Goal: Submit feedback/report problem: Submit feedback/report problem

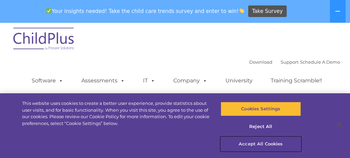
click at [267, 143] on button "Accept All Cookies" at bounding box center [261, 144] width 80 height 14
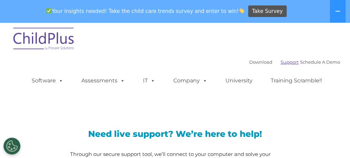
click at [281, 60] on link "Support" at bounding box center [290, 61] width 18 height 5
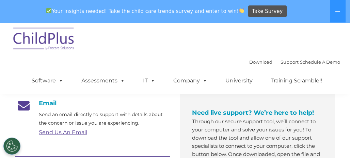
scroll to position [102, 0]
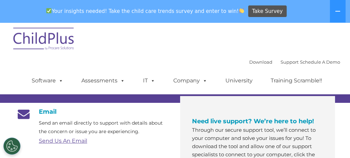
click at [80, 138] on link "Send Us An Email" at bounding box center [63, 141] width 48 height 6
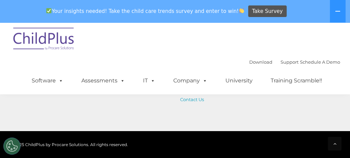
scroll to position [578, 0]
click at [194, 101] on link "Contact Us" at bounding box center [192, 99] width 24 height 5
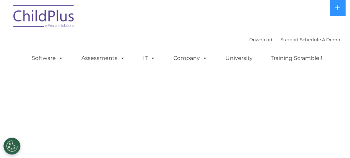
select select "MEDIUM"
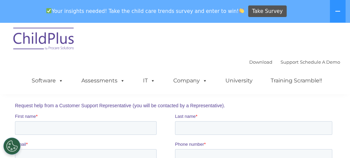
scroll to position [68, 0]
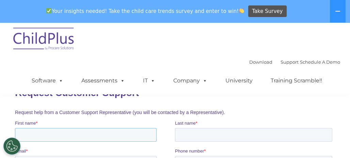
click at [138, 134] on input "First name *" at bounding box center [86, 135] width 142 height 14
type input "[PERSON_NAME]"
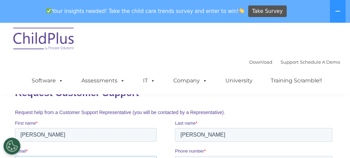
type input "[EMAIL_ADDRESS][DOMAIN_NAME]"
type input "3604422811"
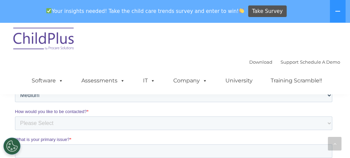
scroll to position [170, 0]
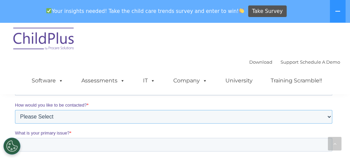
click at [122, 116] on select "Please Select Phone Email" at bounding box center [174, 117] width 318 height 14
select select "Email"
click at [15, 124] on select "Please Select Phone Email" at bounding box center [174, 117] width 318 height 14
click at [110, 147] on input "What is your primary issue? *" at bounding box center [174, 145] width 318 height 14
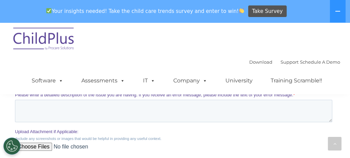
scroll to position [272, 0]
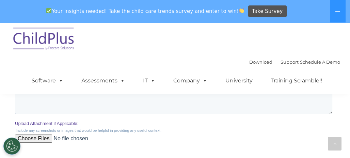
type input "The report 4120 on childplus online will not give a total at the end of the rep…"
click at [45, 140] on input "Upload Attachment if Applicable:" at bounding box center [174, 142] width 318 height 14
type input "C:\fakepath\image.png"
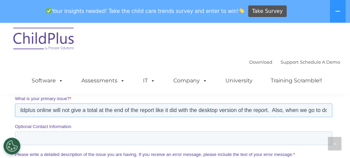
scroll to position [0, 225]
drag, startPoint x: 20, startPoint y: 110, endPoint x: 338, endPoint y: 109, distance: 317.6
click at [335, 109] on html "Request Customer Support Request help from a Customer Support Representative (y…" at bounding box center [175, 102] width 320 height 314
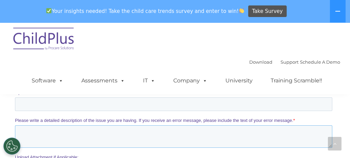
scroll to position [0, 0]
click at [64, 132] on textarea "Please write a detailed description of the issue you are having. If you receive…" at bounding box center [174, 136] width 318 height 22
paste textarea "The report 4120 on childplus online will not give a total at the end of the rep…"
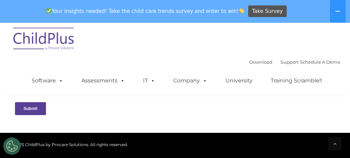
scroll to position [341, 0]
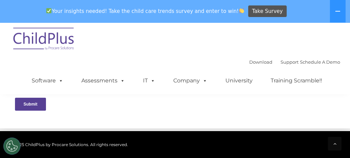
type textarea "The report 4120 on childplus online will not give a total at the end of the rep…"
click at [28, 106] on input "Submit" at bounding box center [30, 104] width 31 height 13
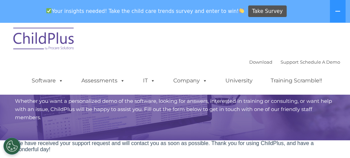
scroll to position [0, 0]
